Goal: Book appointment/travel/reservation

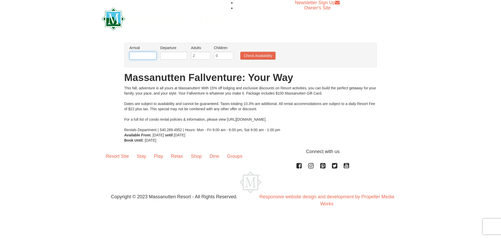
click at [141, 53] on input "text" at bounding box center [142, 56] width 27 height 8
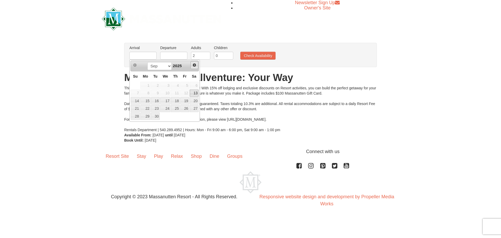
click at [194, 66] on span "Next" at bounding box center [194, 65] width 4 height 4
click at [183, 86] on link "3" at bounding box center [184, 85] width 9 height 7
type input "[DATE]"
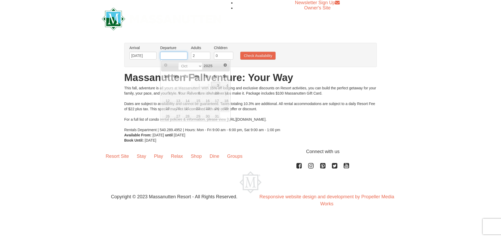
click at [178, 55] on input "text" at bounding box center [173, 56] width 27 height 8
click at [175, 92] on link "6" at bounding box center [176, 92] width 10 height 7
type input "[DATE]"
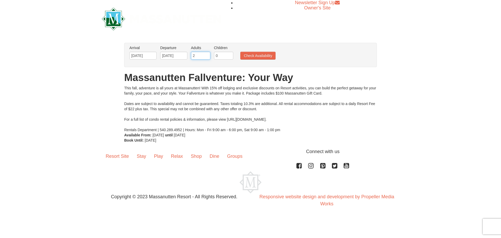
click at [200, 57] on input "2" at bounding box center [200, 56] width 19 height 8
click at [214, 55] on input "0" at bounding box center [223, 56] width 19 height 8
click at [229, 55] on input "1" at bounding box center [223, 56] width 19 height 8
type input "2"
click at [229, 55] on input "2" at bounding box center [223, 56] width 19 height 8
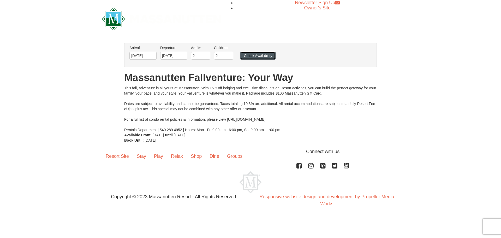
click at [253, 56] on button "Check Availability" at bounding box center [257, 56] width 35 height 8
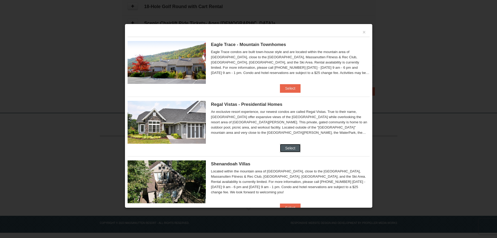
click at [285, 149] on button "Select" at bounding box center [290, 148] width 21 height 8
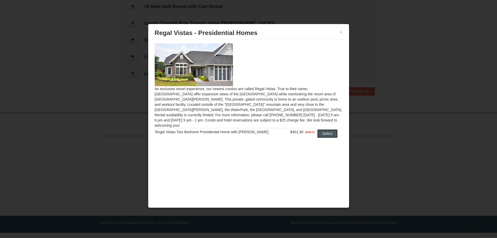
click at [330, 129] on button "Select" at bounding box center [327, 133] width 21 height 8
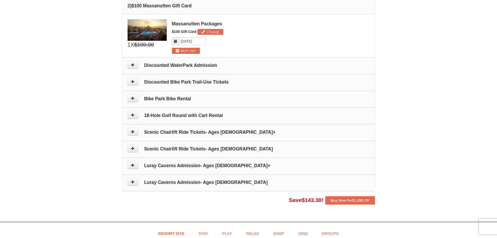
scroll to position [114, 0]
